Goal: Task Accomplishment & Management: Manage account settings

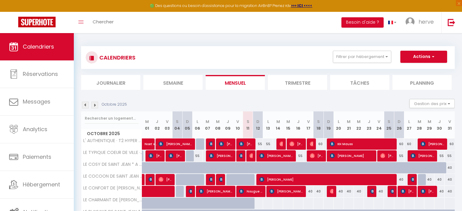
select select
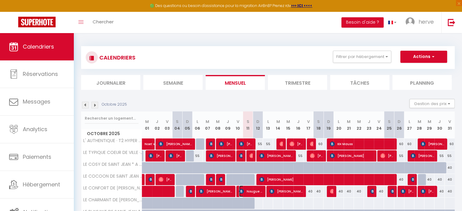
click at [248, 191] on span "Nougue Auromobile" at bounding box center [250, 192] width 23 height 12
select select "OK"
select select "KO"
select select "0"
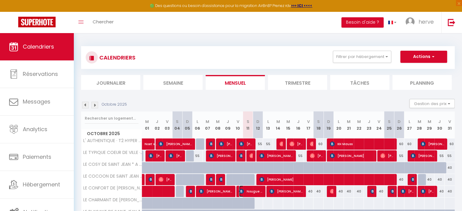
select select "1"
select select
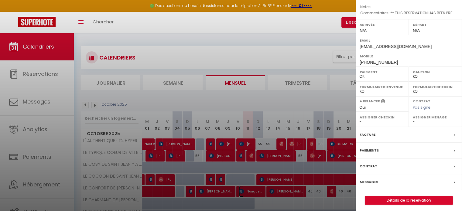
scroll to position [87, 0]
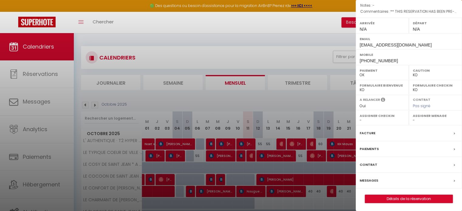
click at [364, 173] on div "Messages" at bounding box center [409, 181] width 106 height 16
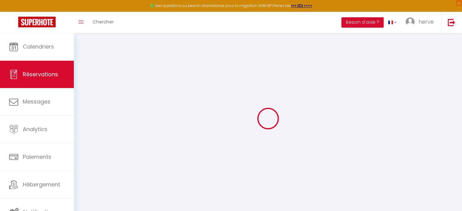
select select
checkbox input "false"
type textarea "** THIS RESERVATION HAS BEEN PRE-PAID ** BOOKING NOTE : Payment charge is EUR 2…"
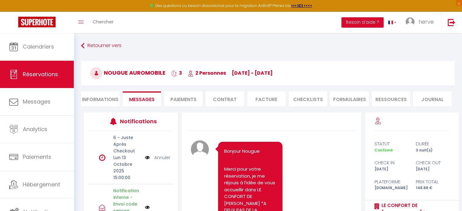
click at [264, 100] on li "Facture" at bounding box center [266, 98] width 39 height 15
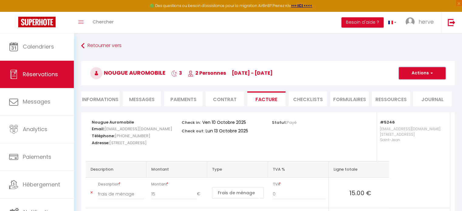
click at [421, 71] on button "Actions" at bounding box center [422, 73] width 47 height 12
click at [408, 103] on link "Envoyer la facture" at bounding box center [417, 102] width 51 height 8
type input "[EMAIL_ADDRESS][DOMAIN_NAME]"
select select "fr"
type input "Votre facture 6926648 - LE CONFORT DE SAINT JEAN *A DEUX PAS DE LA CLINIQUE DE …"
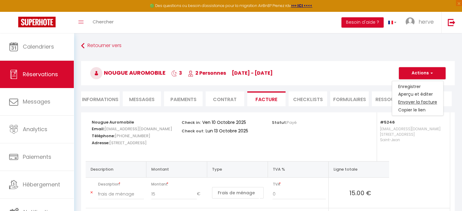
type textarea "Bonjour, Voici le lien pour télécharger votre facture : [URL][DOMAIN_NAME] Déta…"
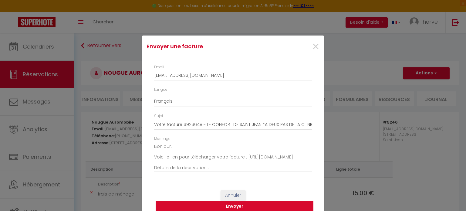
click at [264, 207] on button "Envoyer" at bounding box center [235, 207] width 158 height 12
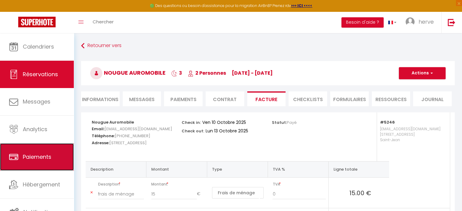
click at [44, 155] on span "Paiements" at bounding box center [37, 157] width 29 height 8
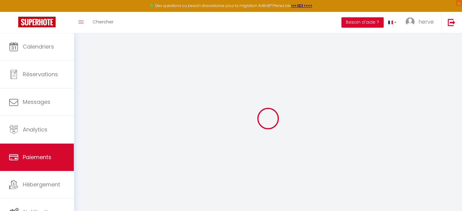
select select "2"
select select "0"
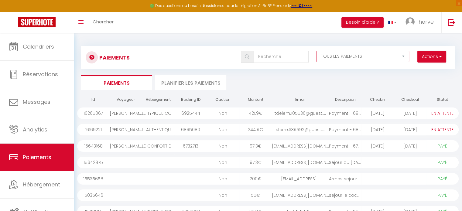
click at [360, 53] on select "EN ATTENTE PAYÉ TOUS LES PAIEMENTS" at bounding box center [362, 57] width 93 height 12
select select "0"
click at [316, 51] on select "EN ATTENTE PAYÉ TOUS LES PAIEMENTS" at bounding box center [362, 57] width 93 height 12
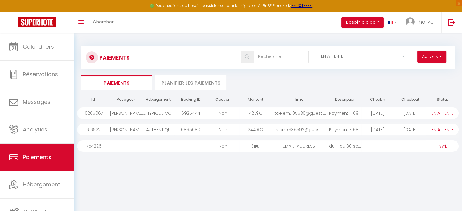
click at [125, 130] on div "[PERSON_NAME]" at bounding box center [126, 130] width 32 height 12
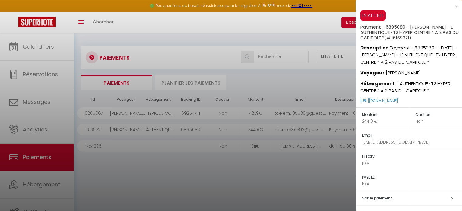
click at [148, 112] on div at bounding box center [231, 105] width 462 height 211
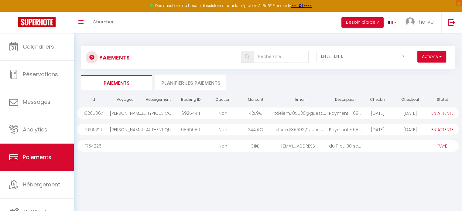
click at [128, 113] on div "[PERSON_NAME]" at bounding box center [126, 114] width 32 height 12
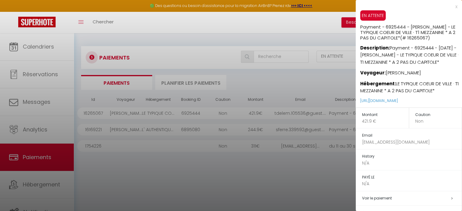
click at [128, 113] on div at bounding box center [231, 105] width 462 height 211
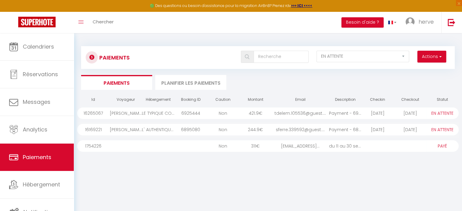
click at [128, 113] on div "[PERSON_NAME]" at bounding box center [126, 114] width 32 height 12
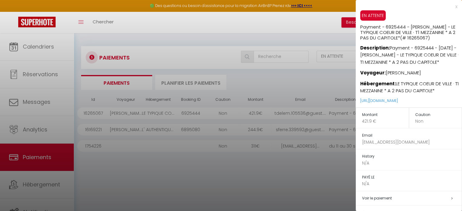
click at [450, 7] on div "x" at bounding box center [407, 6] width 102 height 7
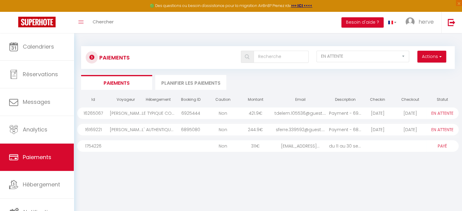
click at [132, 125] on div "[PERSON_NAME]" at bounding box center [126, 130] width 32 height 12
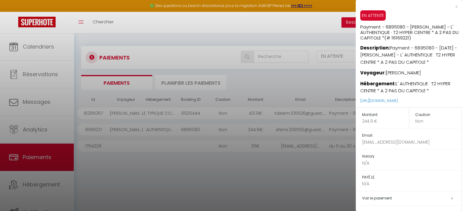
click at [451, 5] on div "x" at bounding box center [407, 6] width 102 height 7
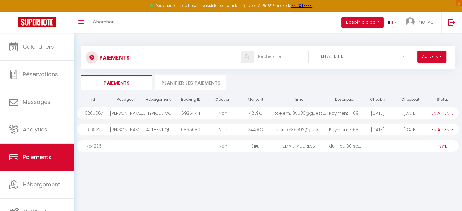
click at [125, 128] on div "[PERSON_NAME]" at bounding box center [126, 130] width 32 height 12
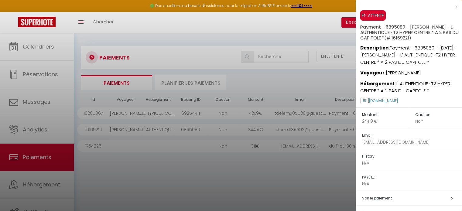
click at [132, 128] on div at bounding box center [231, 105] width 462 height 211
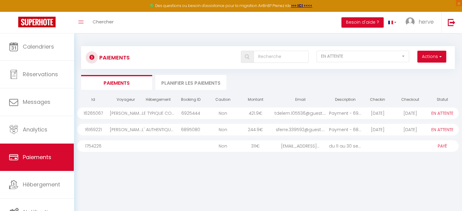
click at [132, 128] on div "[PERSON_NAME]" at bounding box center [126, 130] width 32 height 12
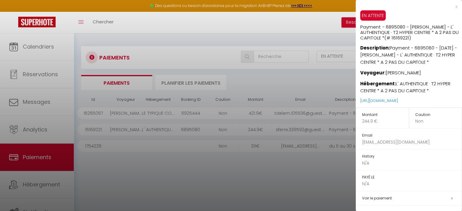
click at [190, 158] on div at bounding box center [231, 105] width 462 height 211
